Goal: Task Accomplishment & Management: Complete application form

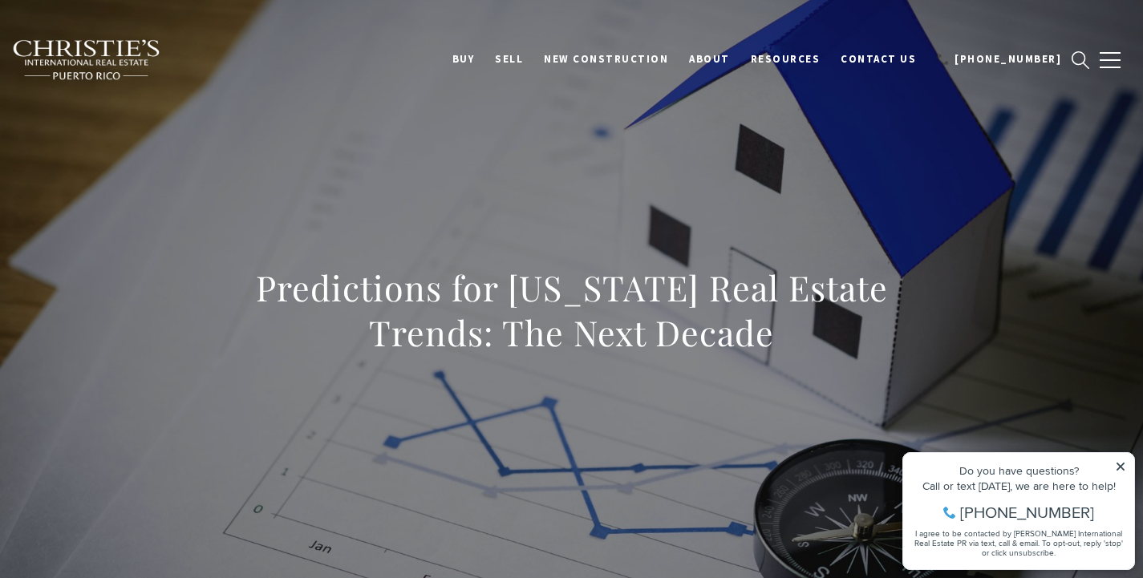
click at [1117, 467] on icon at bounding box center [1120, 466] width 11 height 11
click at [1123, 467] on icon at bounding box center [1120, 466] width 11 height 11
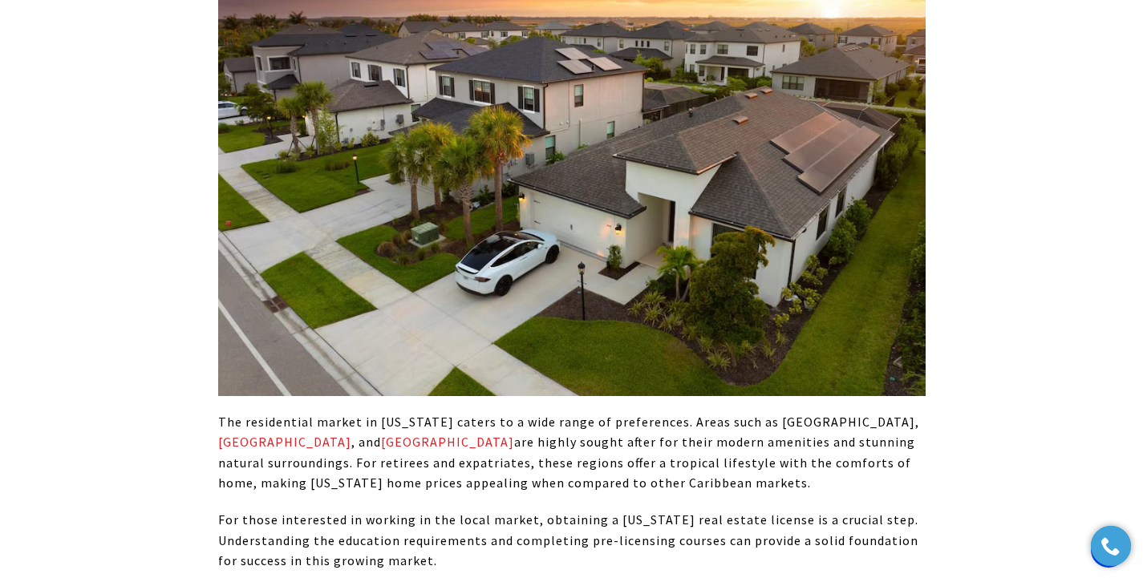
scroll to position [1988, 0]
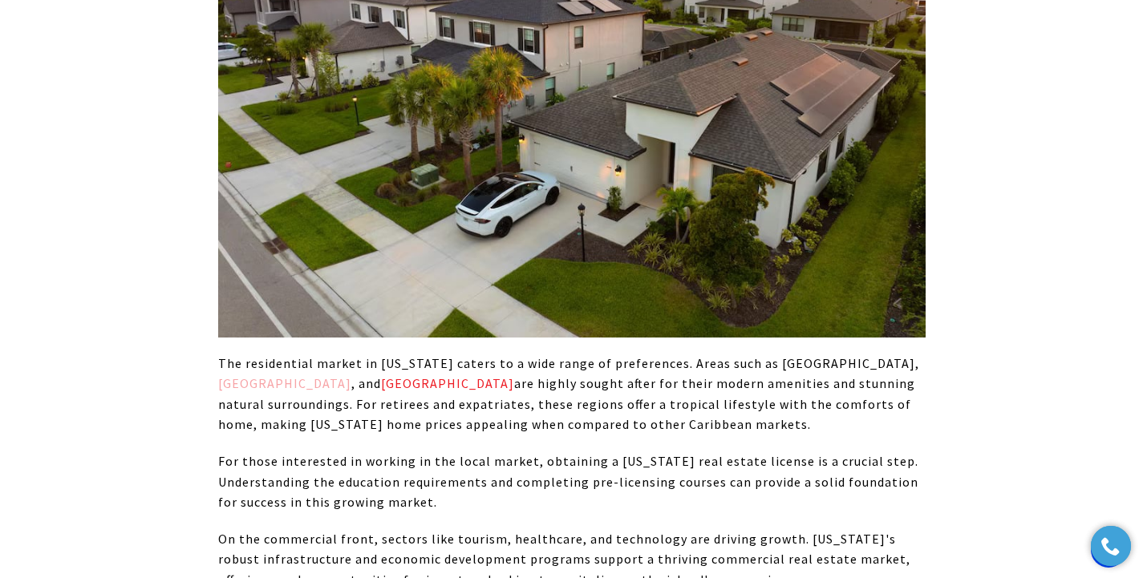
click at [351, 375] on link "Palmas del Mar" at bounding box center [284, 383] width 133 height 16
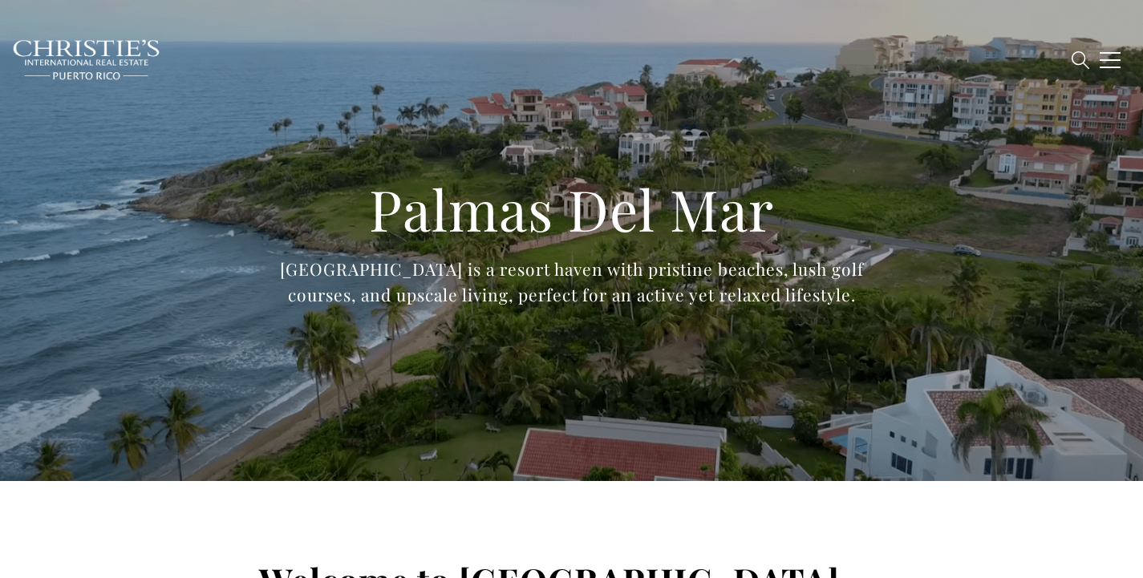
type input "**********"
type input "*********"
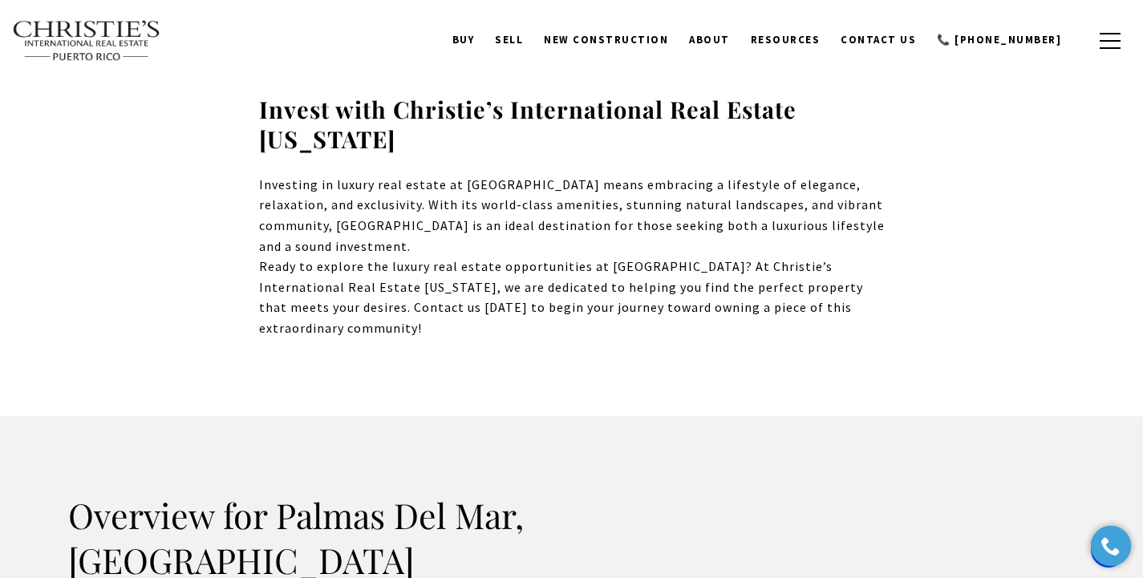
scroll to position [1457, 0]
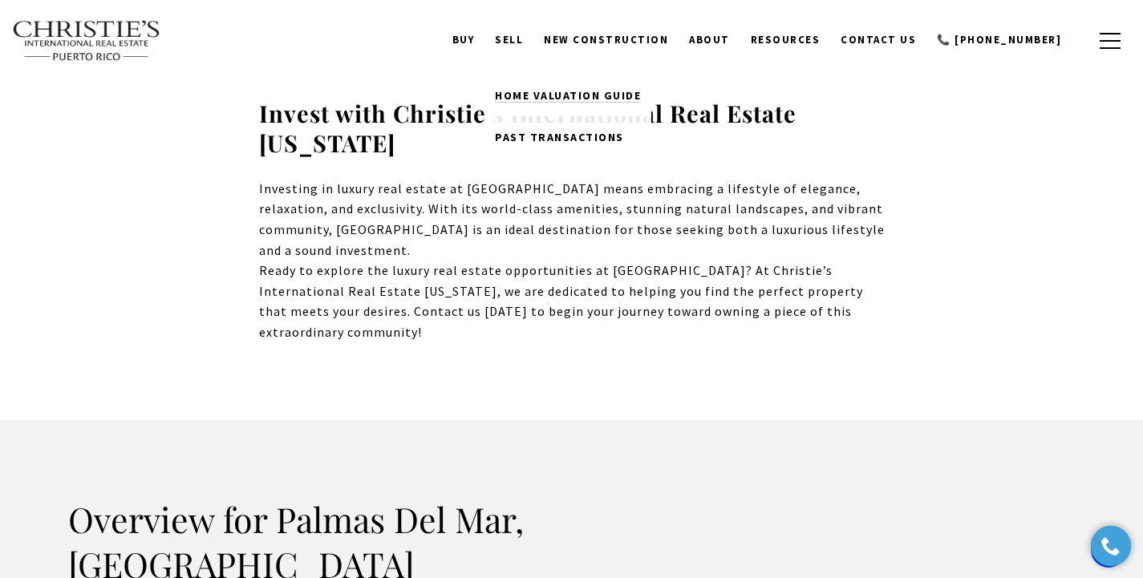
click at [592, 88] on span "Home Valuation Guide" at bounding box center [568, 95] width 146 height 14
click at [533, 41] on link "SELL" at bounding box center [508, 40] width 49 height 30
click at [564, 92] on span "Home Valuation Guide" at bounding box center [568, 95] width 146 height 14
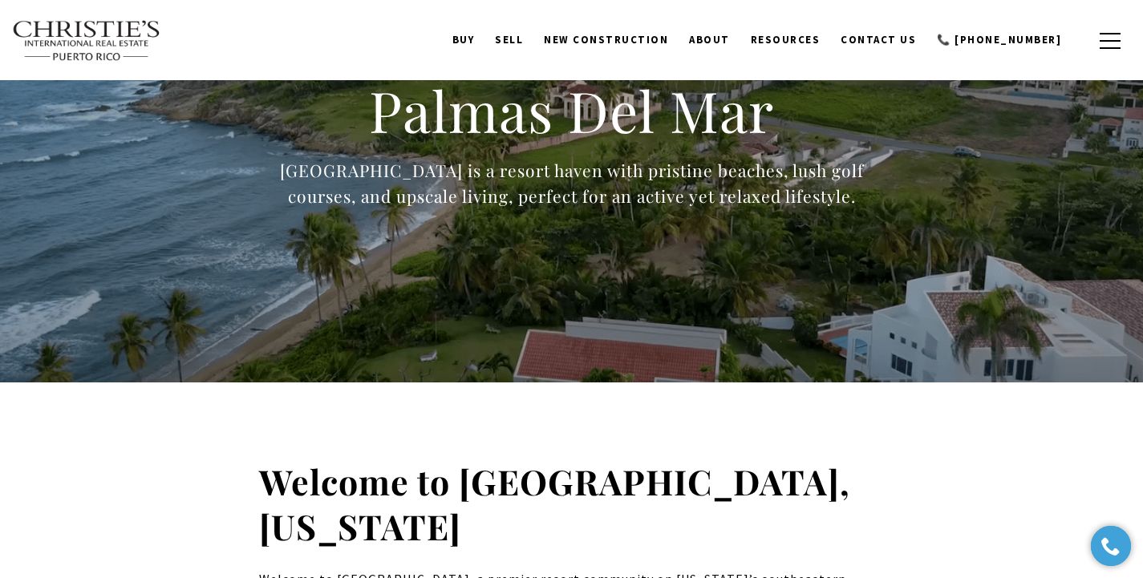
scroll to position [0, 0]
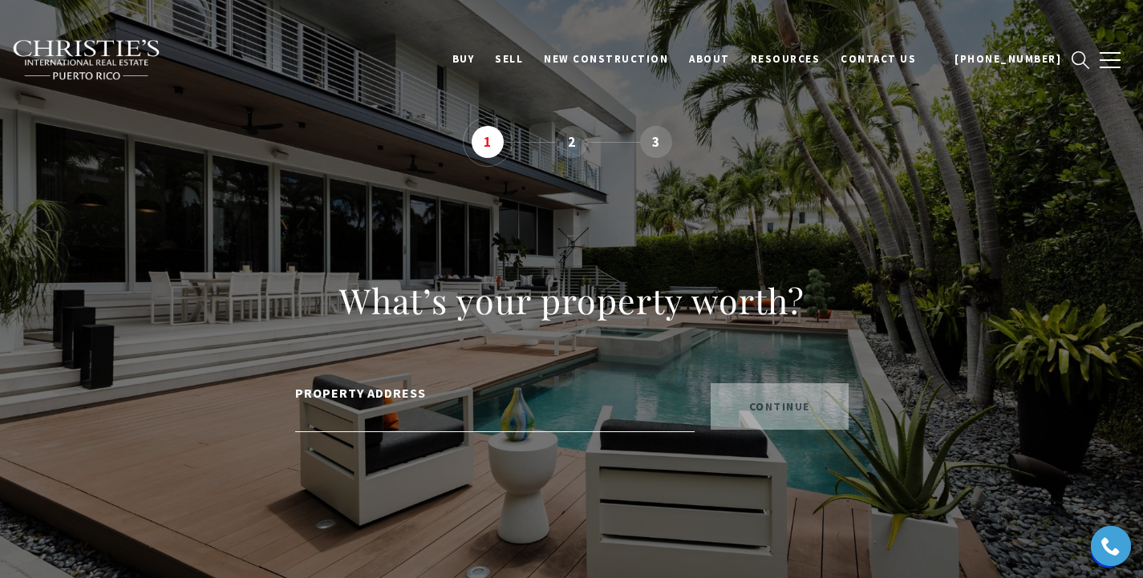
click at [419, 420] on input "PROPERTY ADDRESS" at bounding box center [494, 418] width 399 height 28
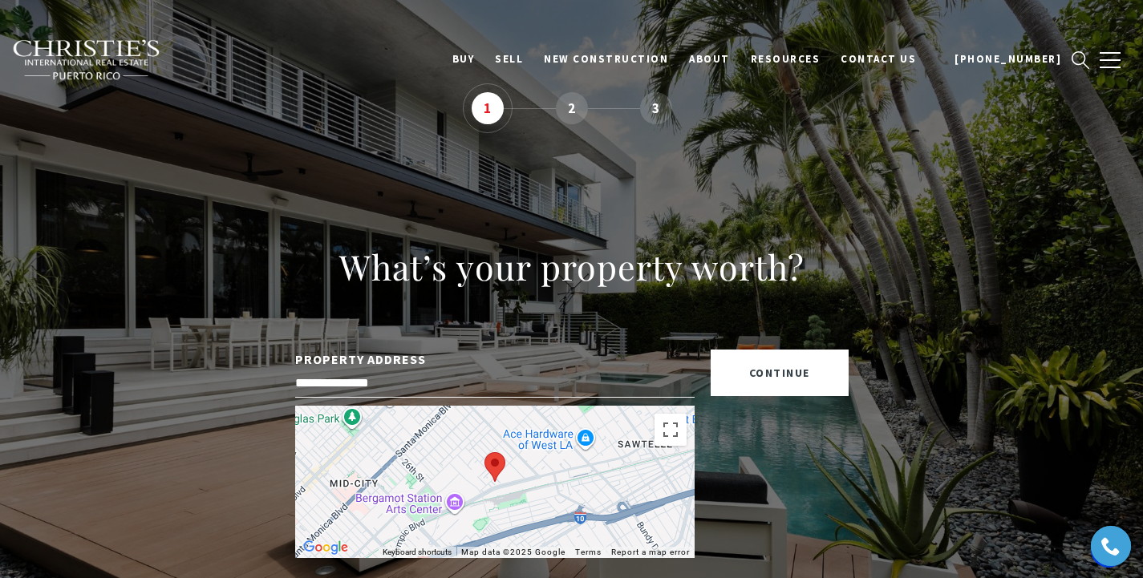
click at [471, 381] on input "**********" at bounding box center [494, 384] width 399 height 28
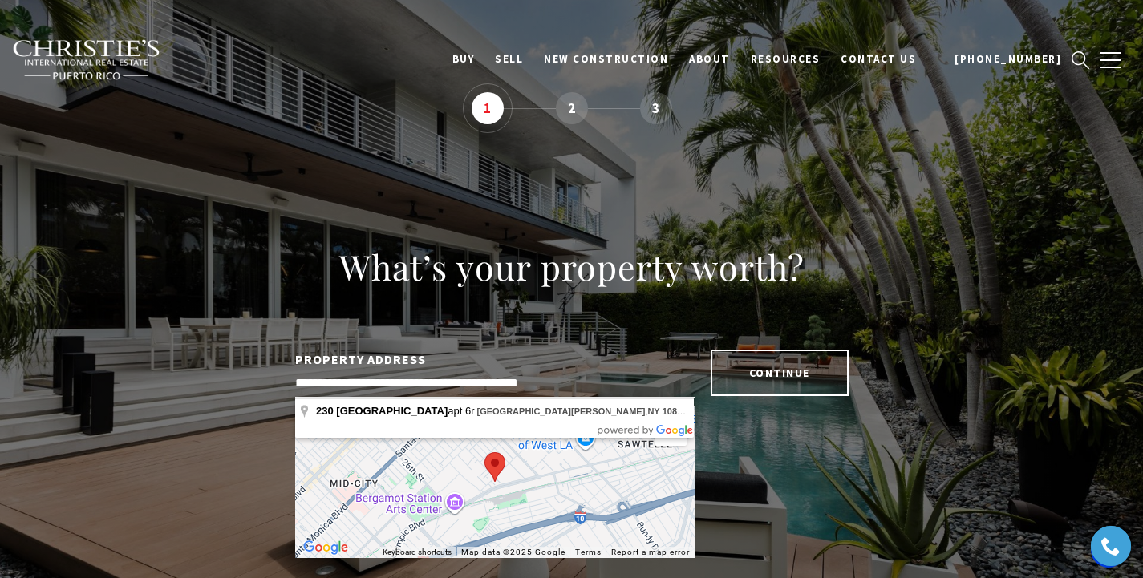
type input "**********"
click at [752, 370] on button "continue" at bounding box center [779, 373] width 138 height 47
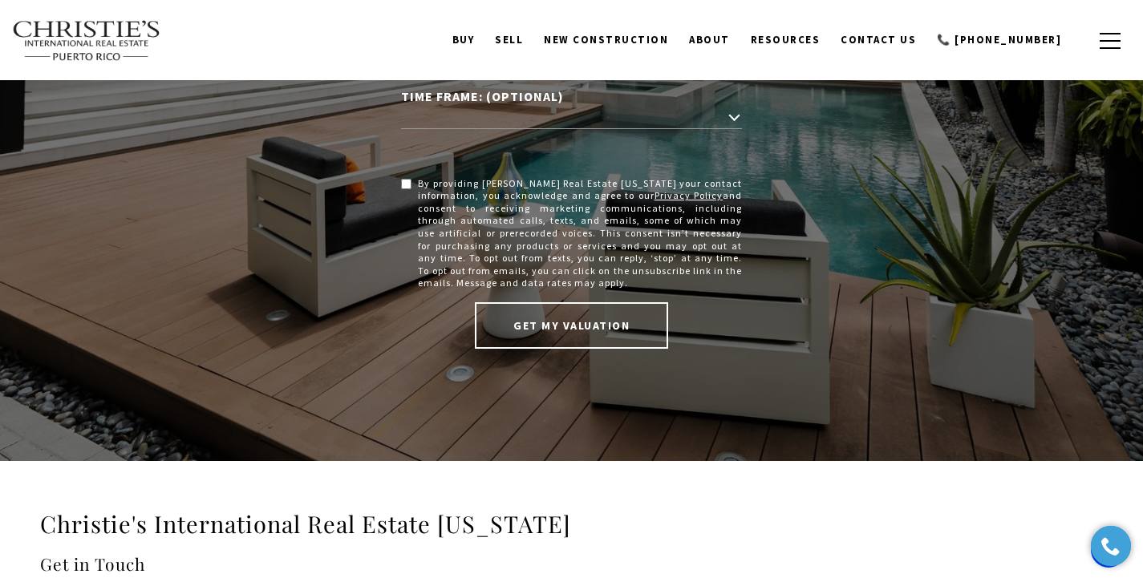
click at [601, 329] on button "GET MY VALUATION" at bounding box center [571, 325] width 193 height 47
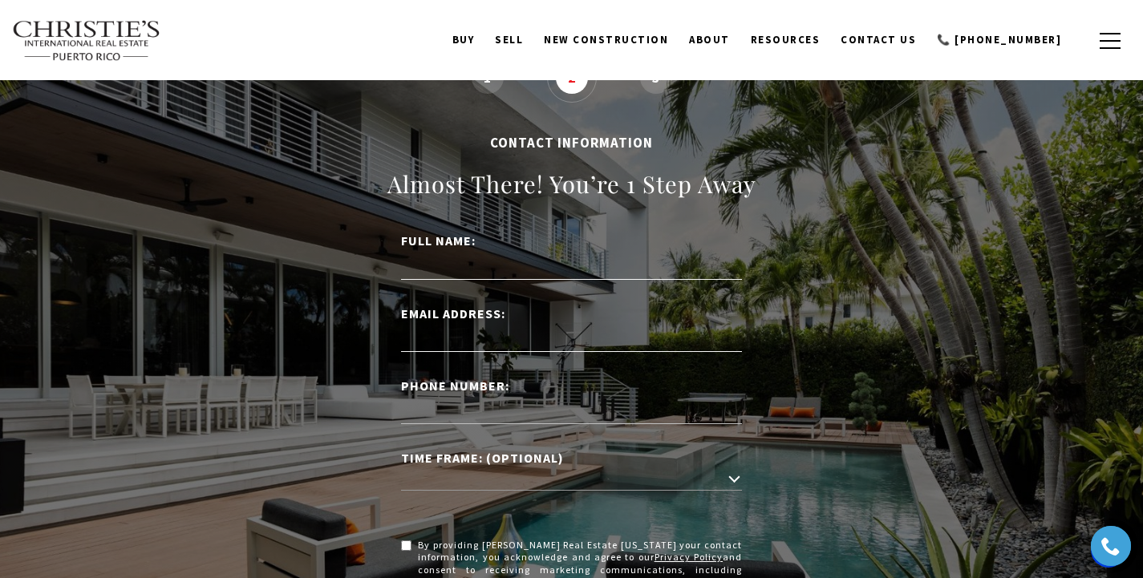
scroll to position [6, 0]
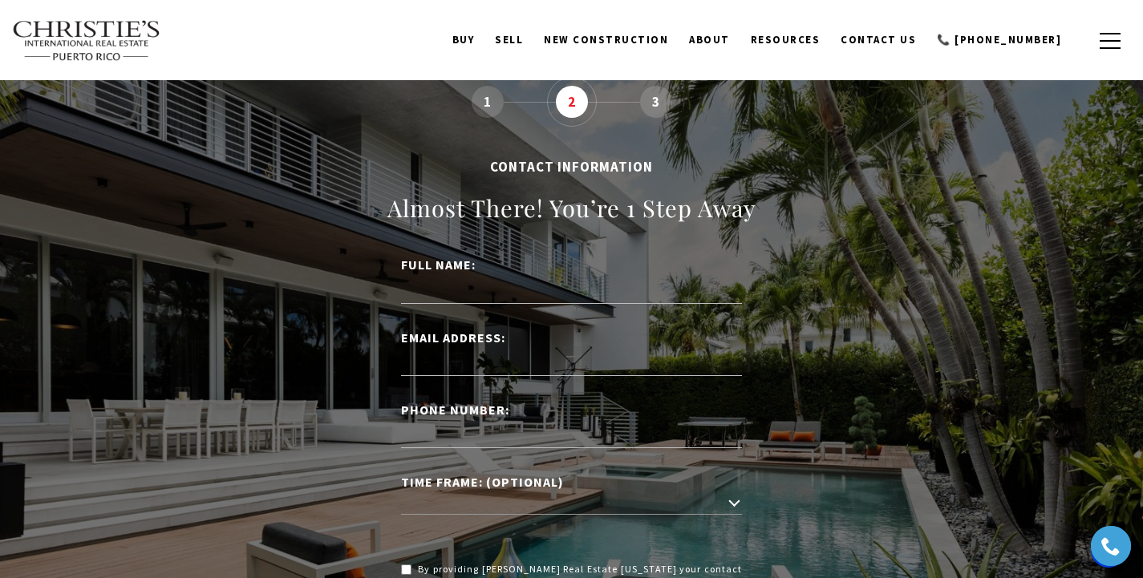
click at [504, 342] on label "EMAIL ADDRESS:" at bounding box center [571, 338] width 341 height 21
click at [504, 348] on input "EMAIL ADDRESS:" at bounding box center [571, 362] width 341 height 28
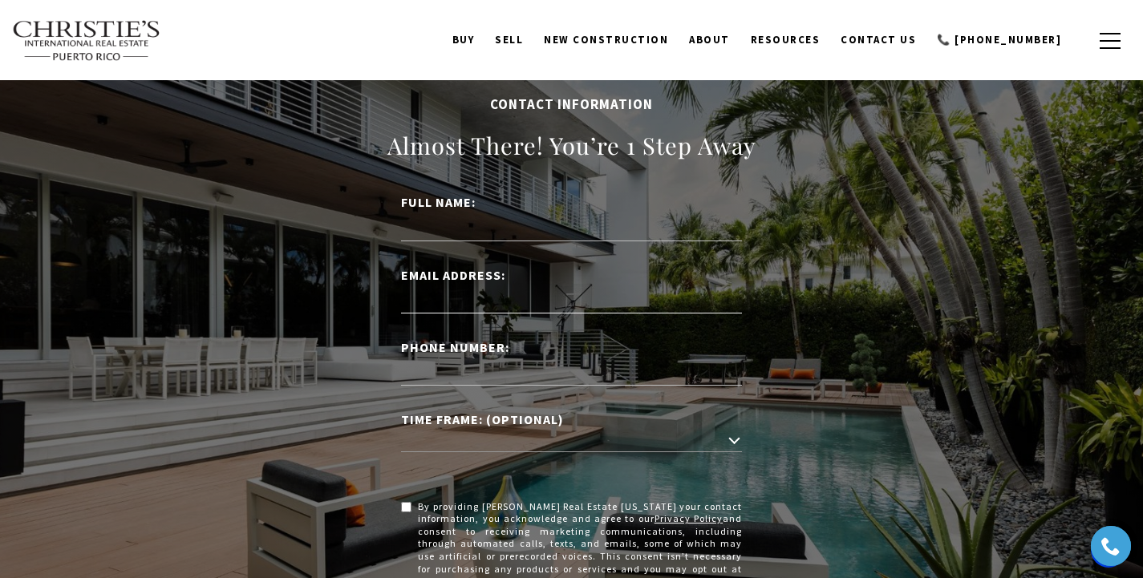
scroll to position [0, 0]
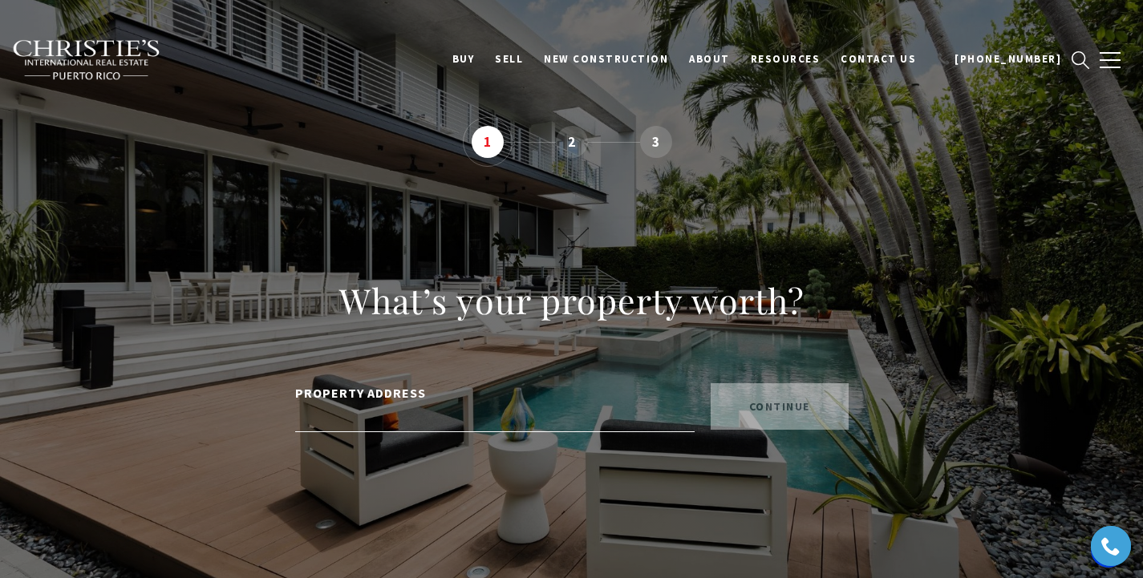
click at [358, 418] on input "PROPERTY ADDRESS" at bounding box center [494, 418] width 399 height 28
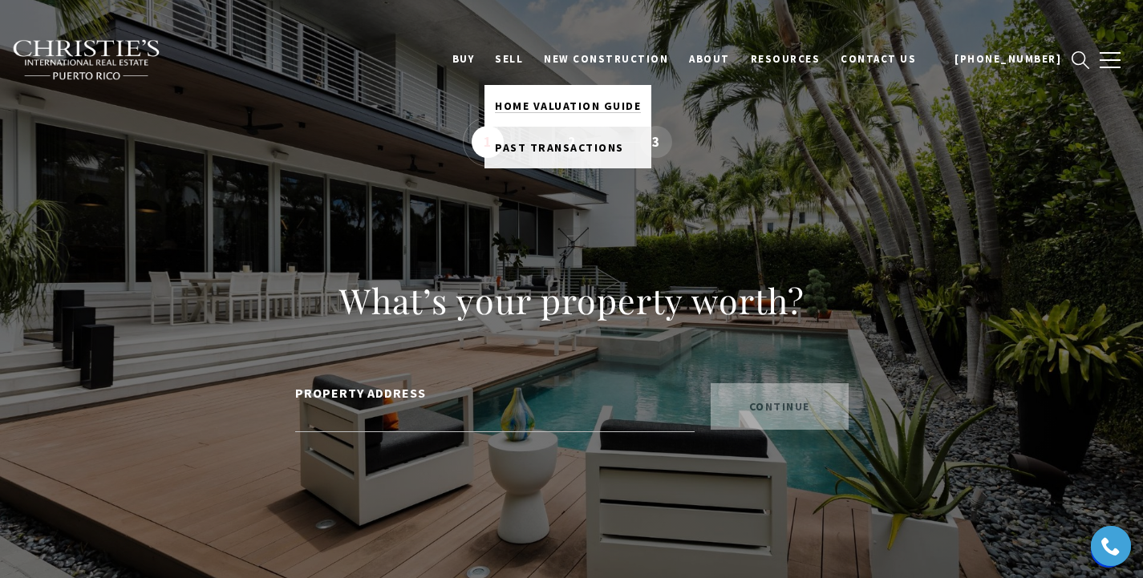
click at [593, 107] on span "Home Valuation Guide" at bounding box center [568, 106] width 146 height 14
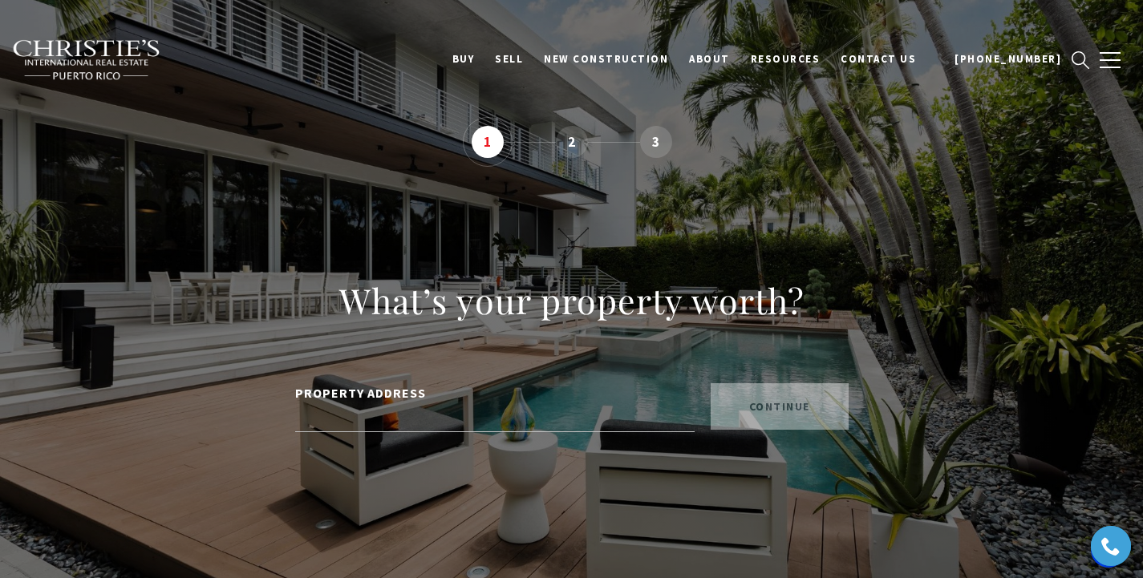
click at [788, 407] on div "continue" at bounding box center [779, 407] width 138 height 48
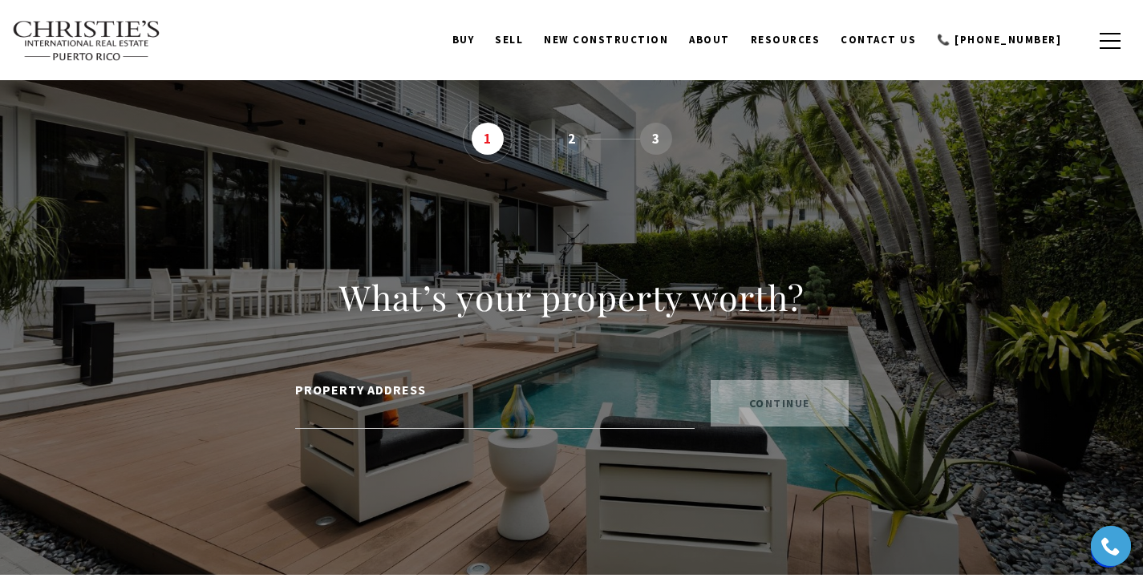
click at [573, 138] on li "2" at bounding box center [572, 139] width 32 height 32
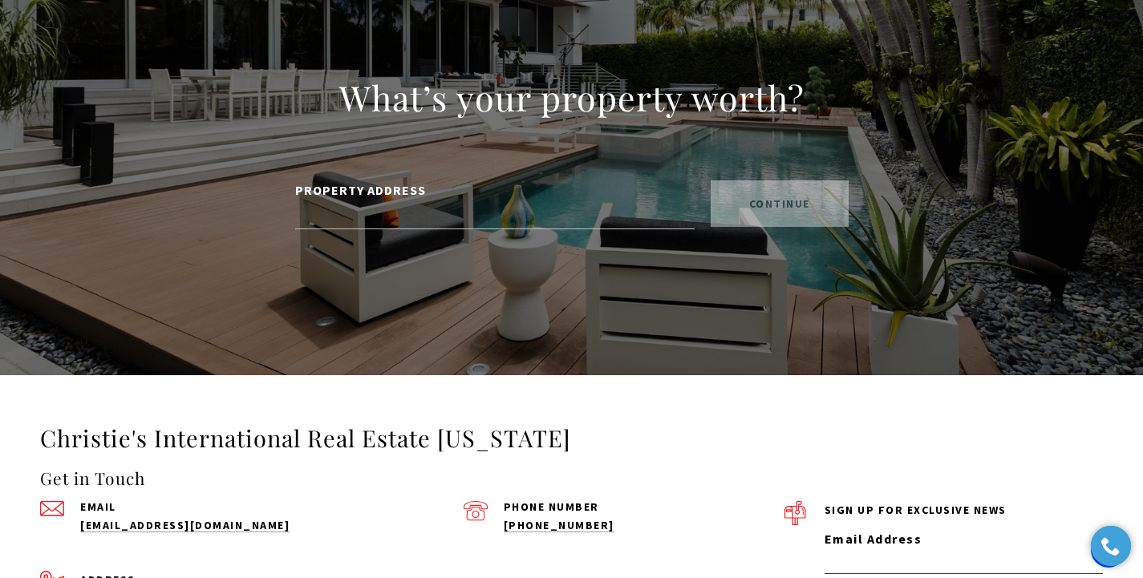
scroll to position [0, 0]
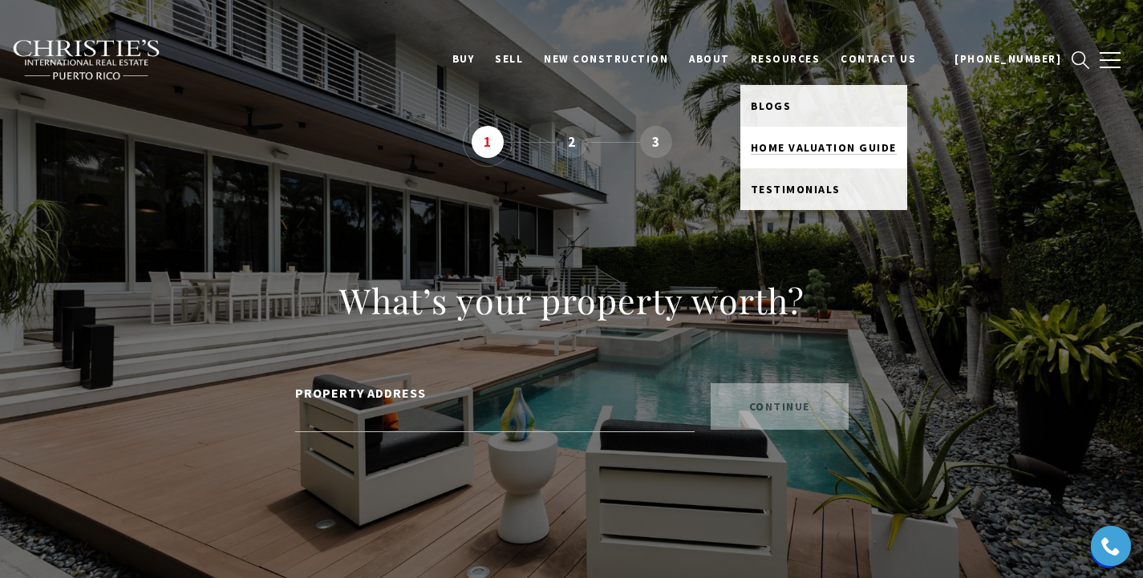
click at [825, 155] on link "Home Valuation Guide" at bounding box center [823, 148] width 167 height 42
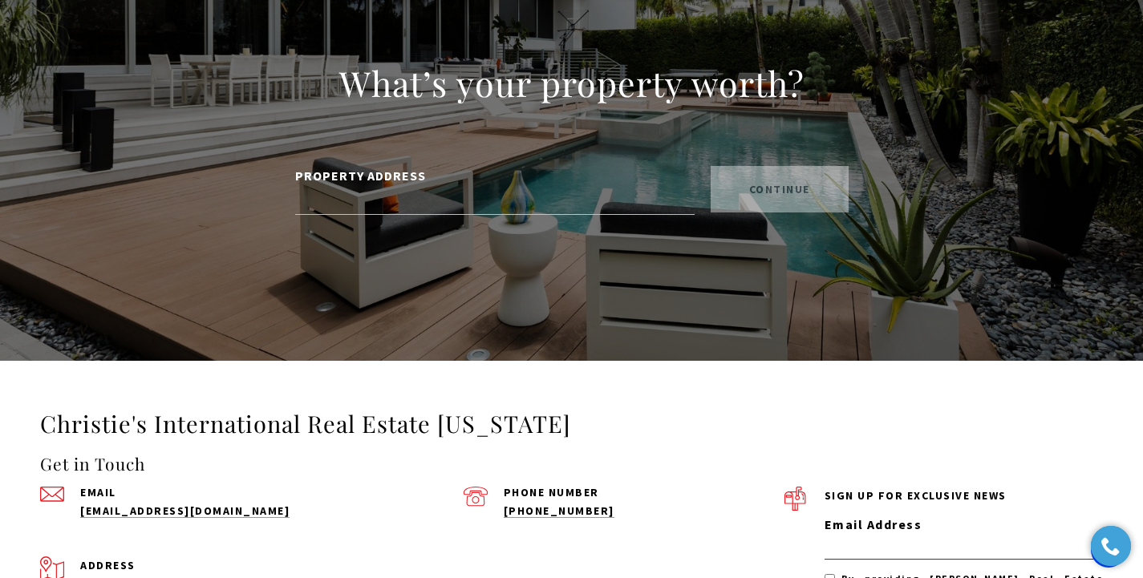
scroll to position [67, 0]
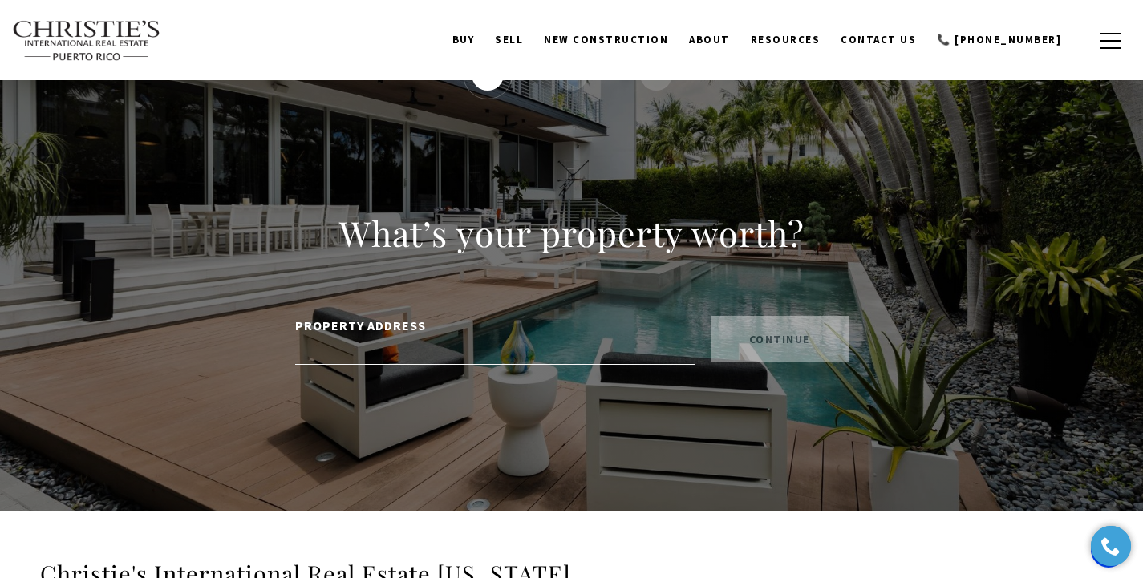
click at [433, 357] on input "PROPERTY ADDRESS" at bounding box center [494, 351] width 399 height 28
